Goal: Find specific page/section: Find specific page/section

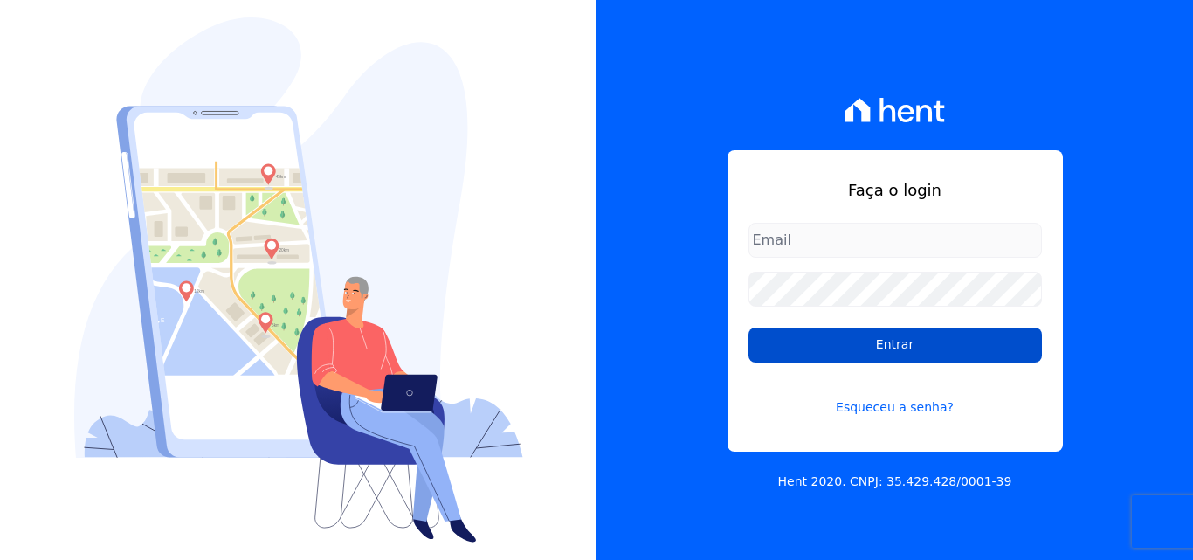
type input "[EMAIL_ADDRESS][DOMAIN_NAME]"
click at [889, 344] on input "Entrar" at bounding box center [895, 345] width 293 height 35
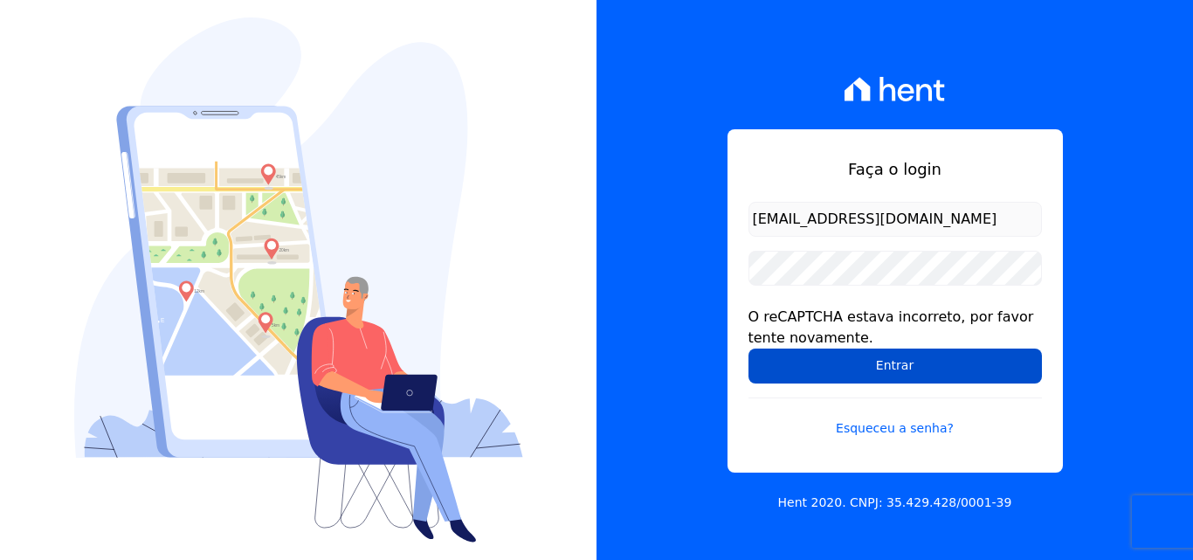
click at [872, 372] on input "Entrar" at bounding box center [895, 366] width 293 height 35
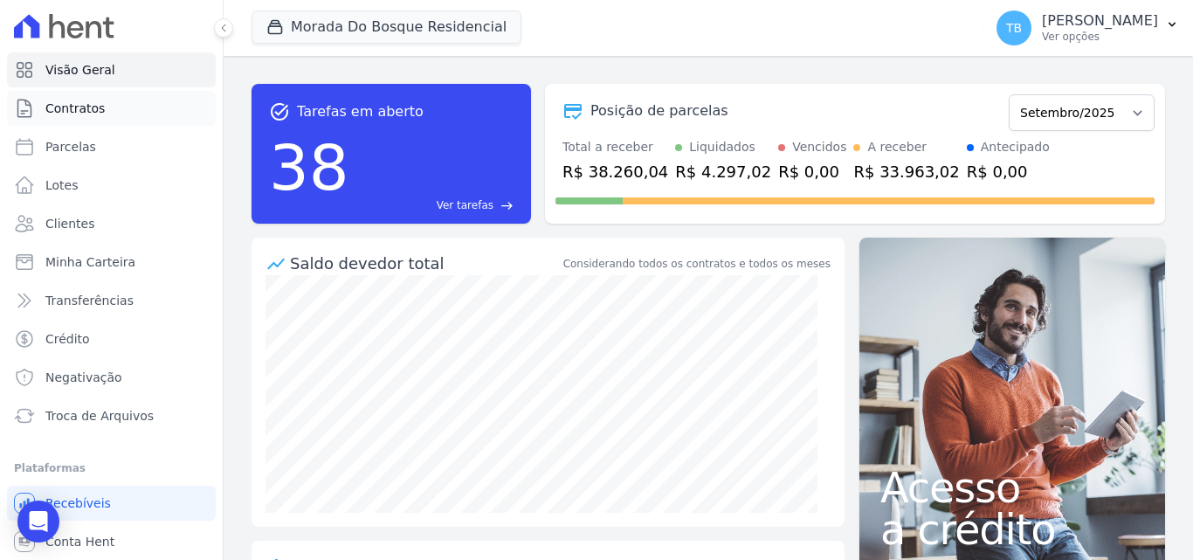
click at [101, 105] on link "Contratos" at bounding box center [111, 108] width 209 height 35
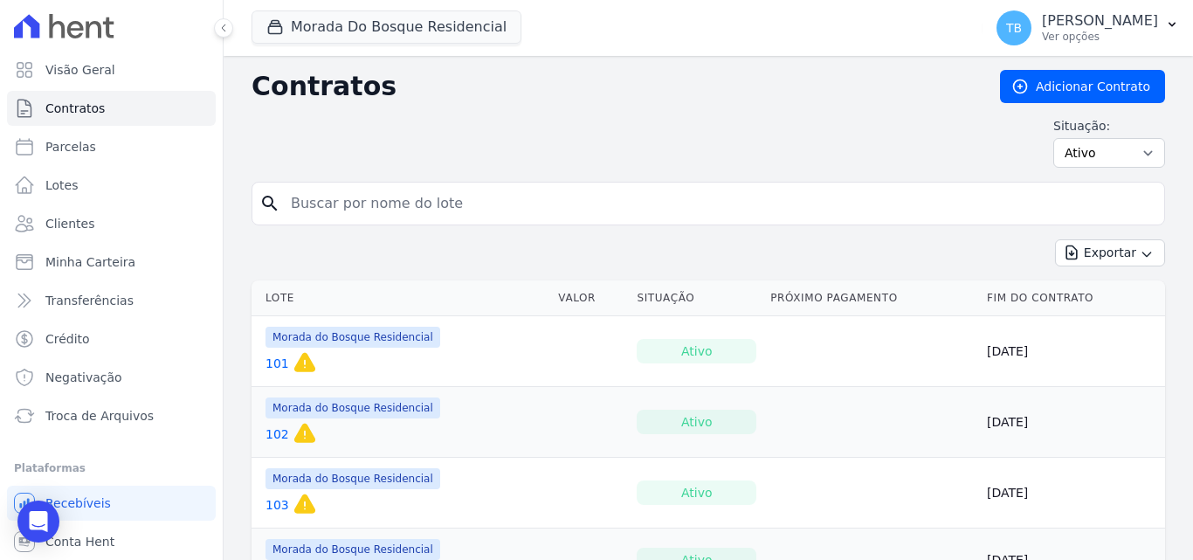
click at [326, 201] on input "search" at bounding box center [718, 203] width 877 height 35
type input "293"
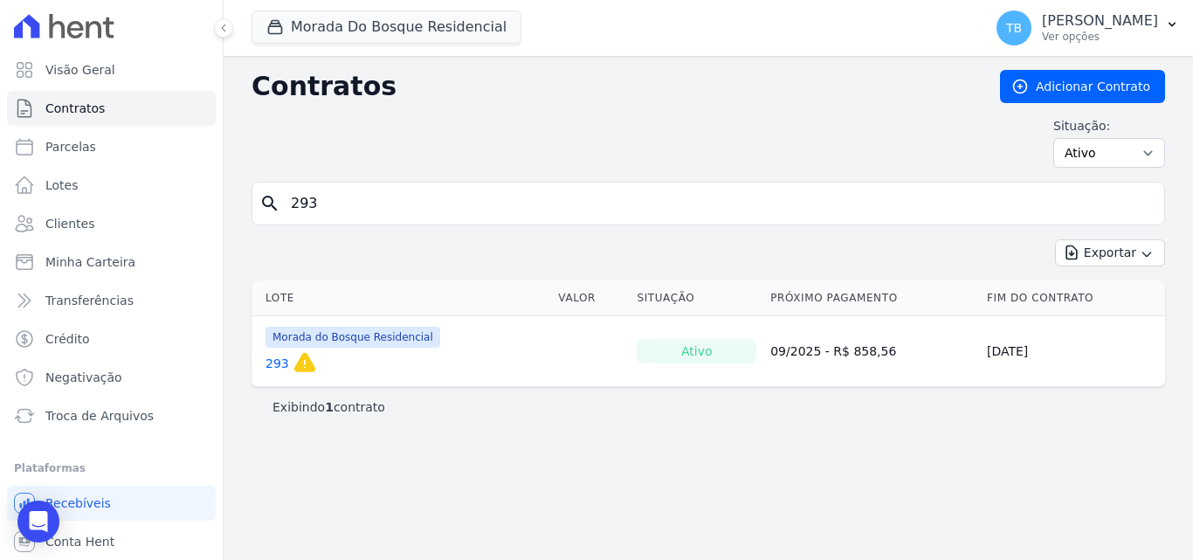
click at [269, 363] on link "293" at bounding box center [278, 363] width 24 height 17
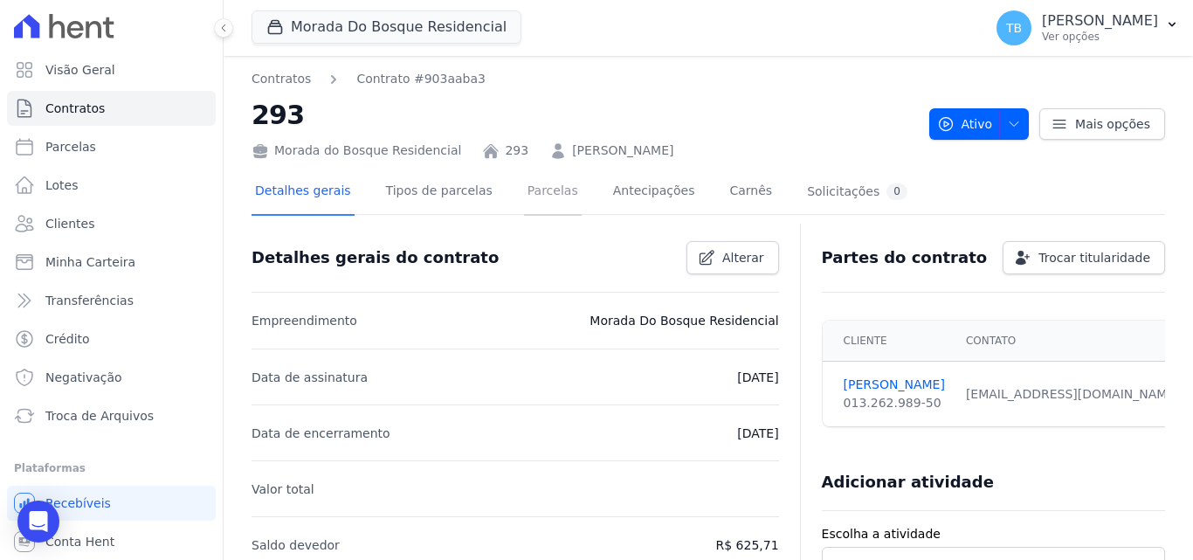
click at [524, 186] on link "Parcelas" at bounding box center [553, 192] width 58 height 46
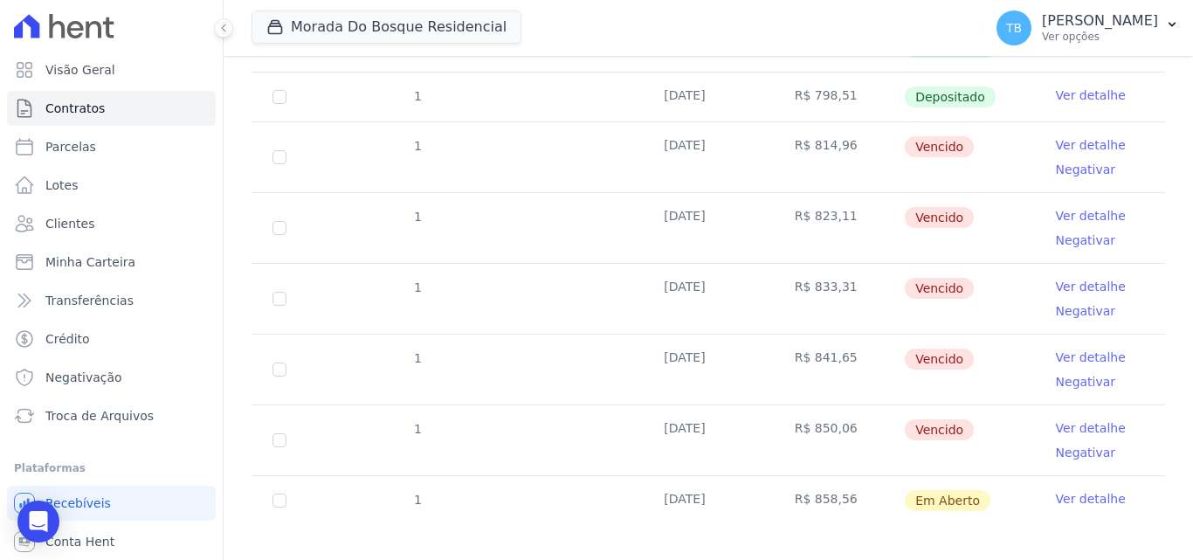
scroll to position [454, 0]
